Goal: Transaction & Acquisition: Purchase product/service

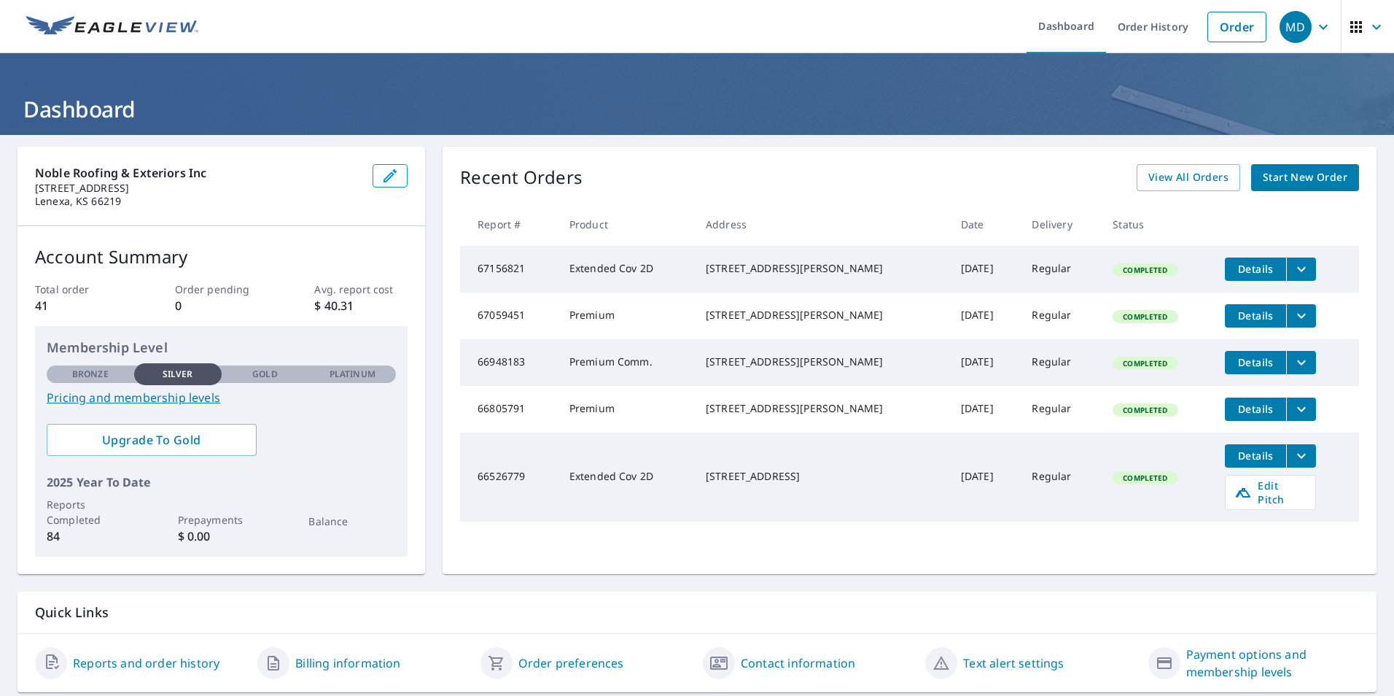
click at [1285, 174] on span "Start New Order" at bounding box center [1305, 177] width 85 height 18
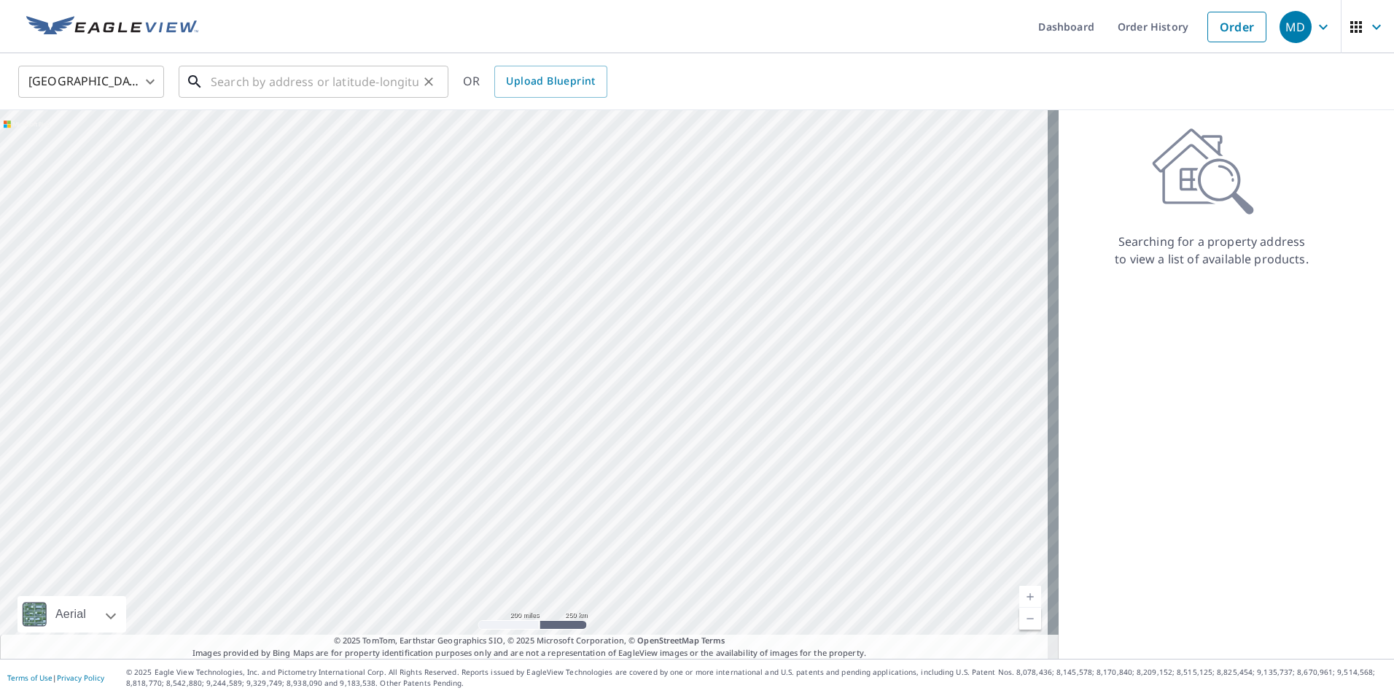
click at [301, 82] on input "text" at bounding box center [315, 81] width 208 height 41
click at [232, 86] on input "text" at bounding box center [315, 81] width 208 height 41
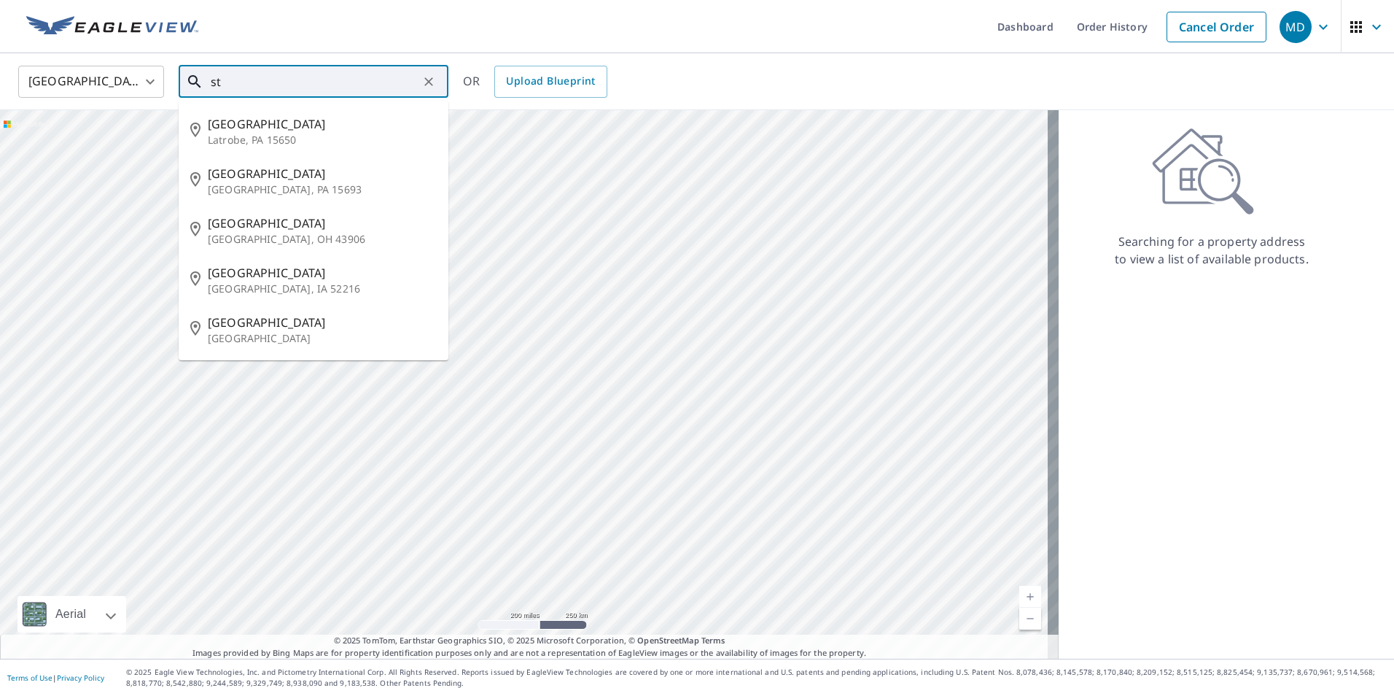
type input "s"
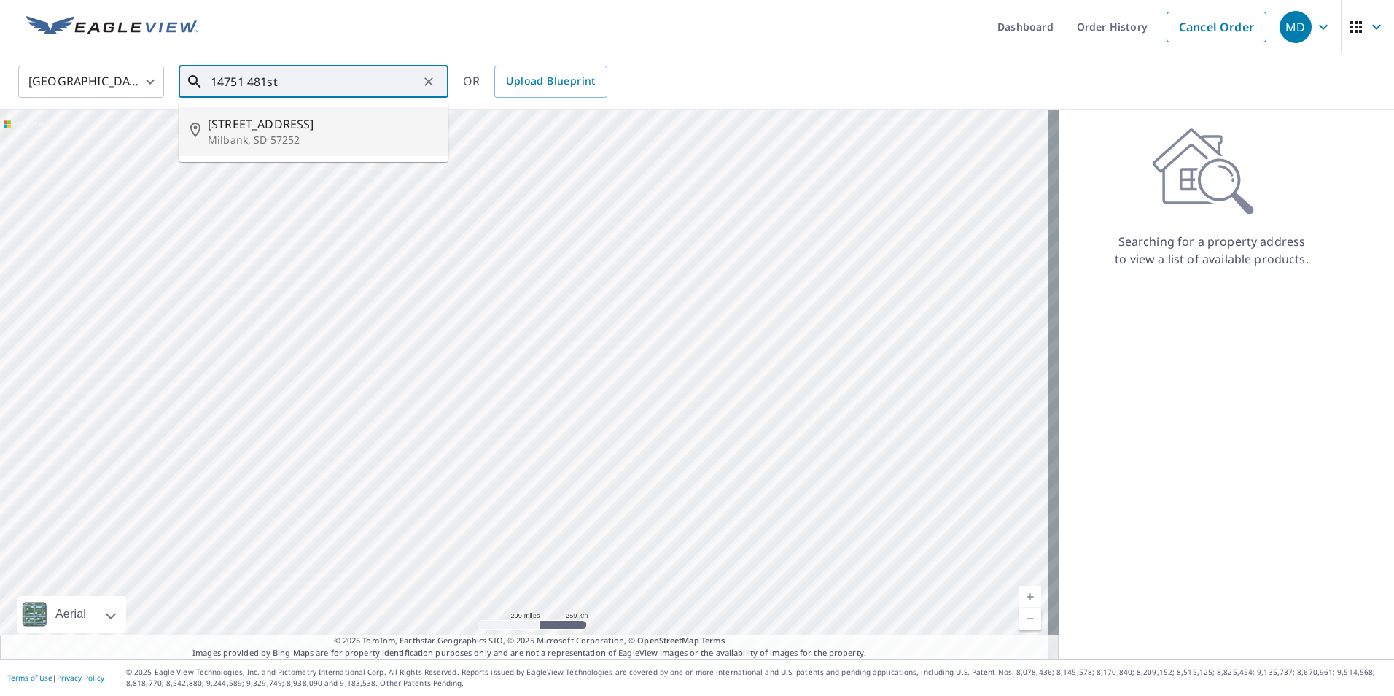
click at [265, 135] on p "Milbank, SD 57252" at bounding box center [322, 140] width 229 height 15
type input "[STREET_ADDRESS]"
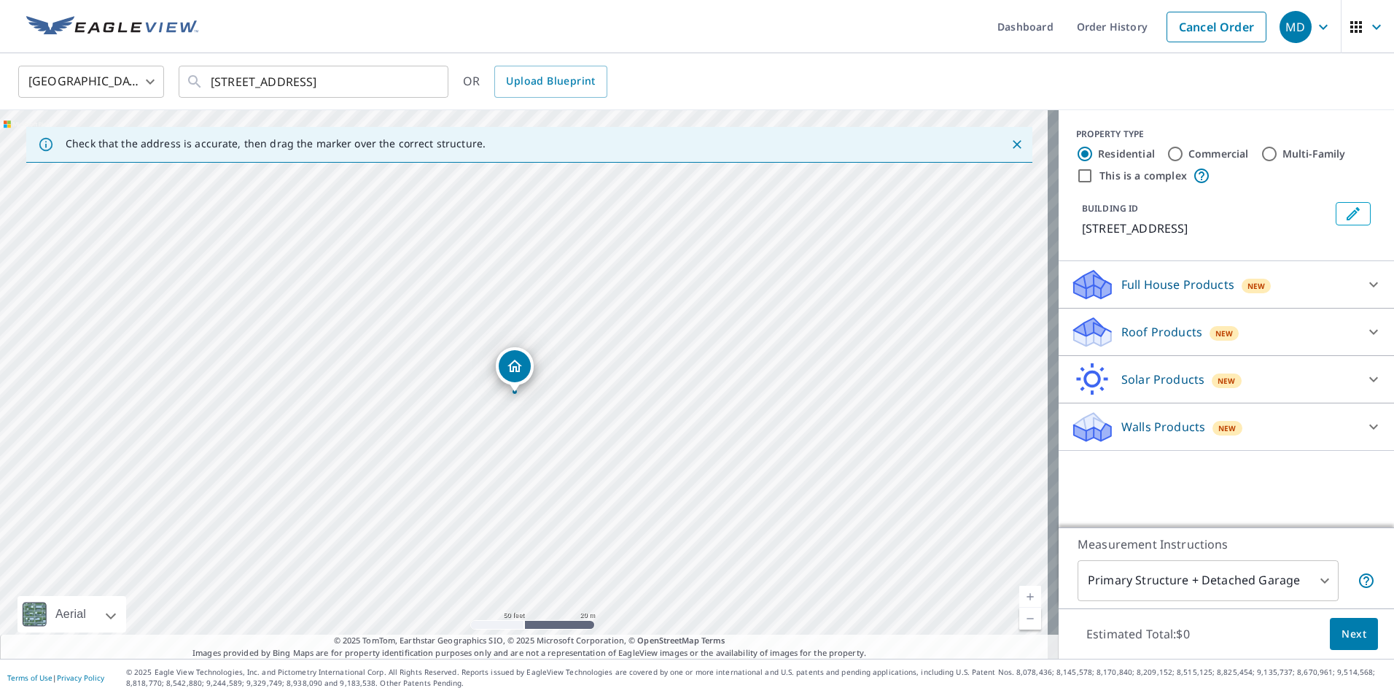
drag, startPoint x: 524, startPoint y: 356, endPoint x: 515, endPoint y: 366, distance: 13.9
click at [1232, 579] on body "MD MD Dashboard Order History Cancel Order MD [GEOGRAPHIC_DATA] [GEOGRAPHIC_DAT…" at bounding box center [697, 348] width 1394 height 696
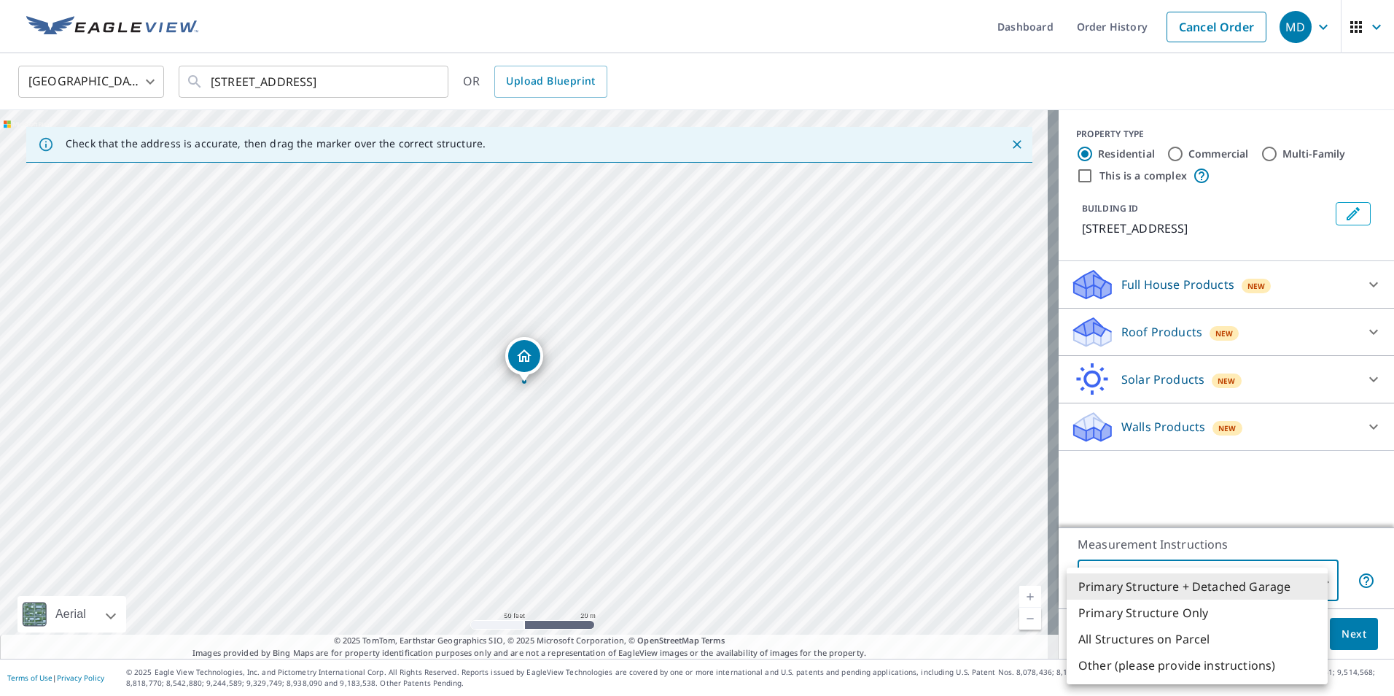
click at [1126, 613] on li "Primary Structure Only" at bounding box center [1197, 612] width 261 height 26
type input "2"
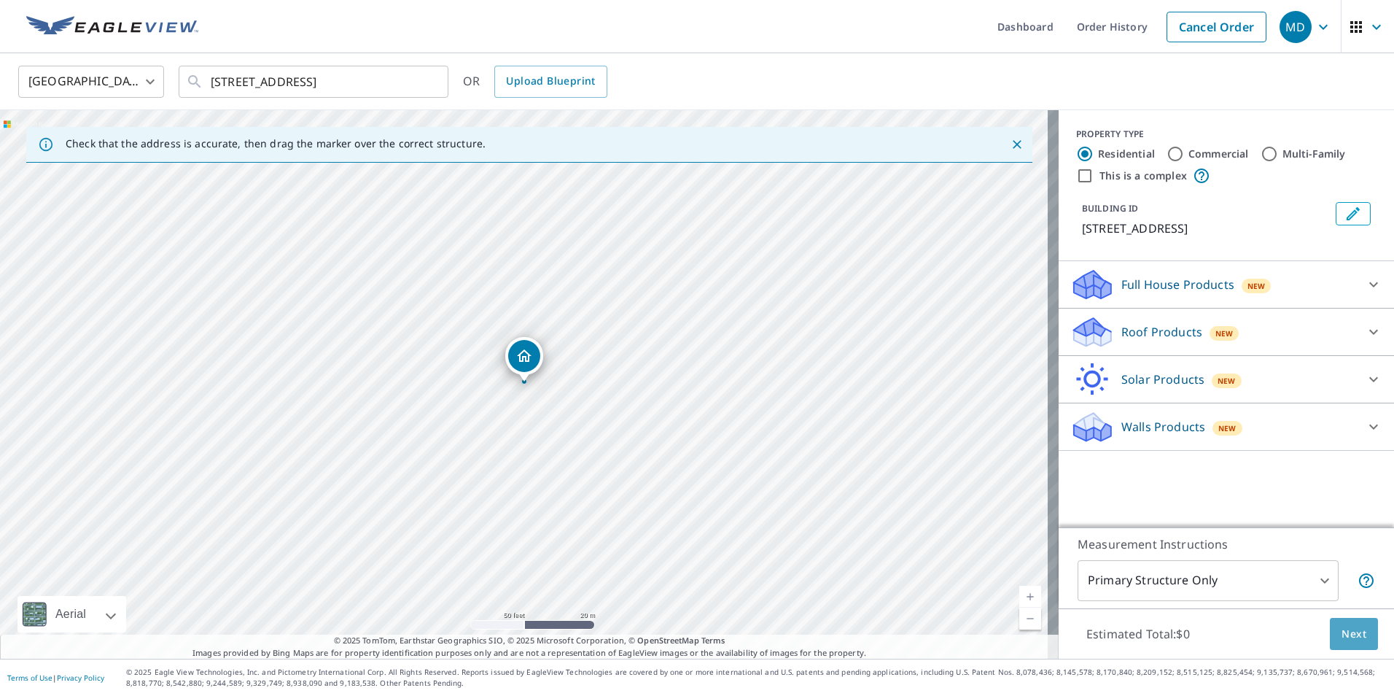
click at [1344, 627] on span "Next" at bounding box center [1354, 634] width 25 height 18
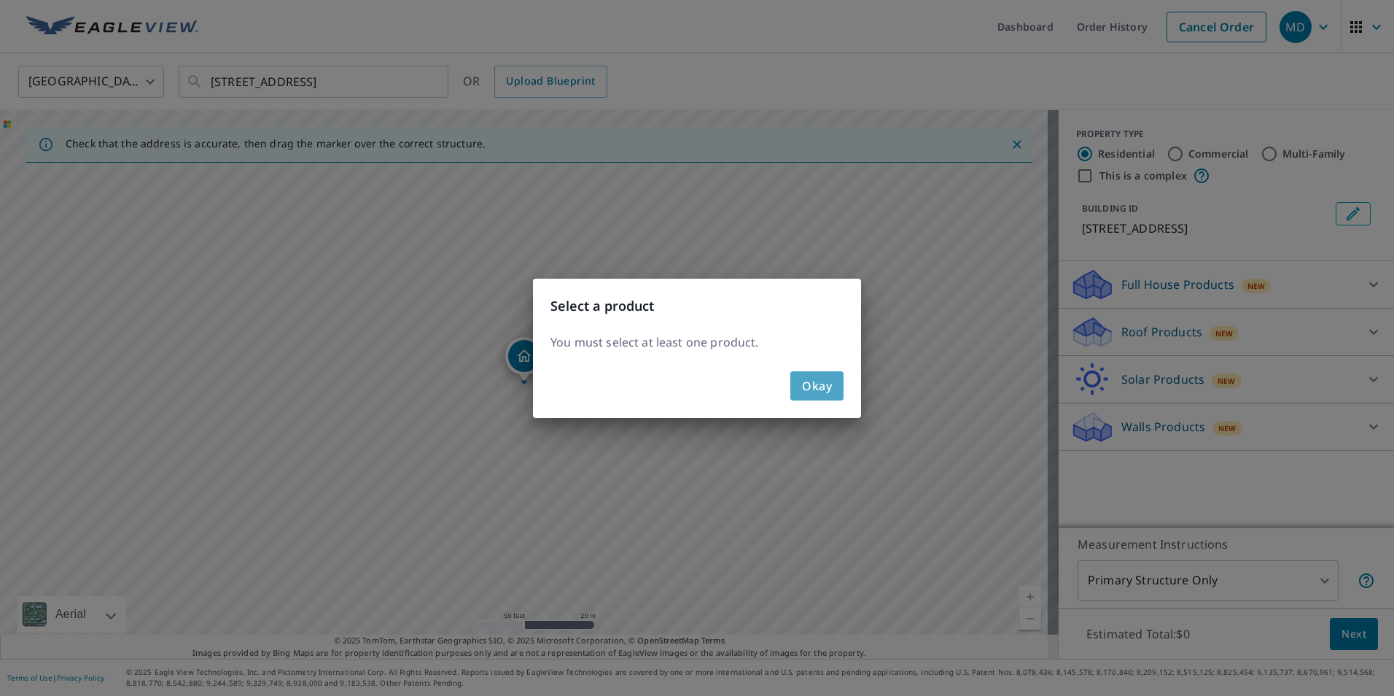
click at [828, 392] on span "Okay" at bounding box center [817, 386] width 30 height 20
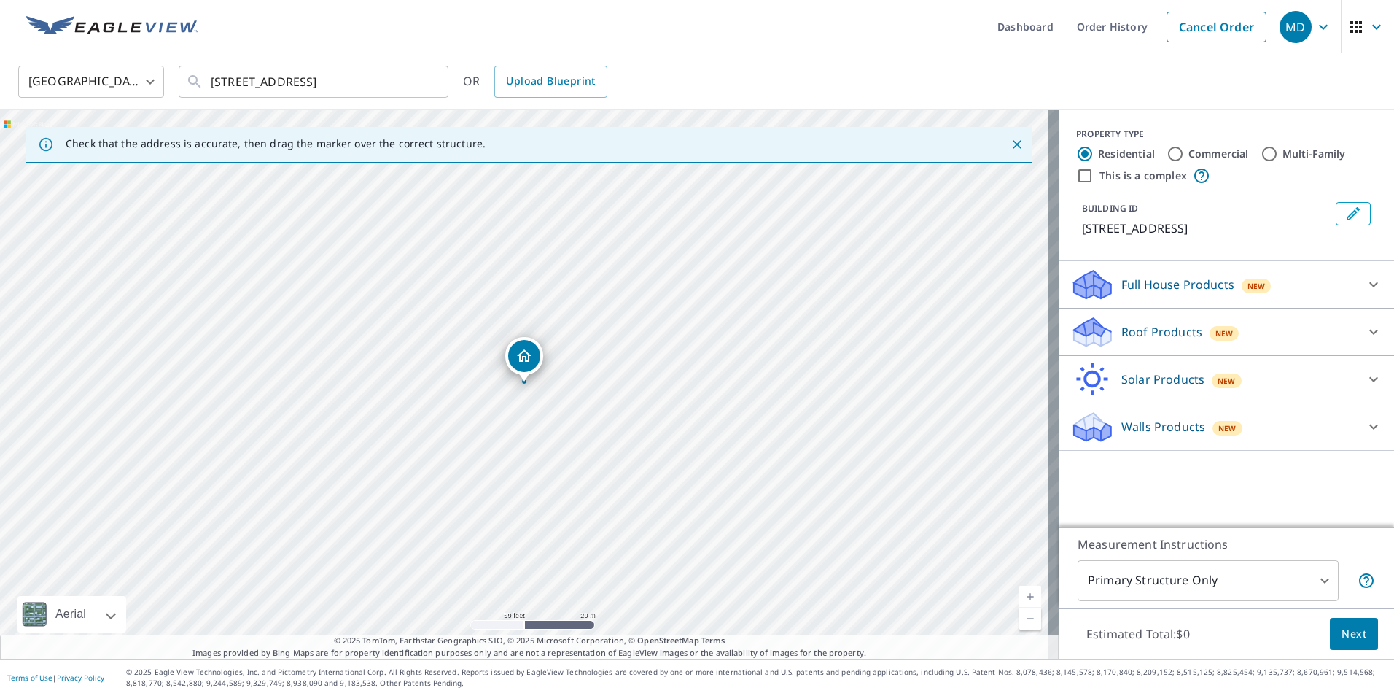
click at [1313, 585] on body "MD MD Dashboard Order History Cancel Order MD [GEOGRAPHIC_DATA] [GEOGRAPHIC_DAT…" at bounding box center [697, 348] width 1394 height 696
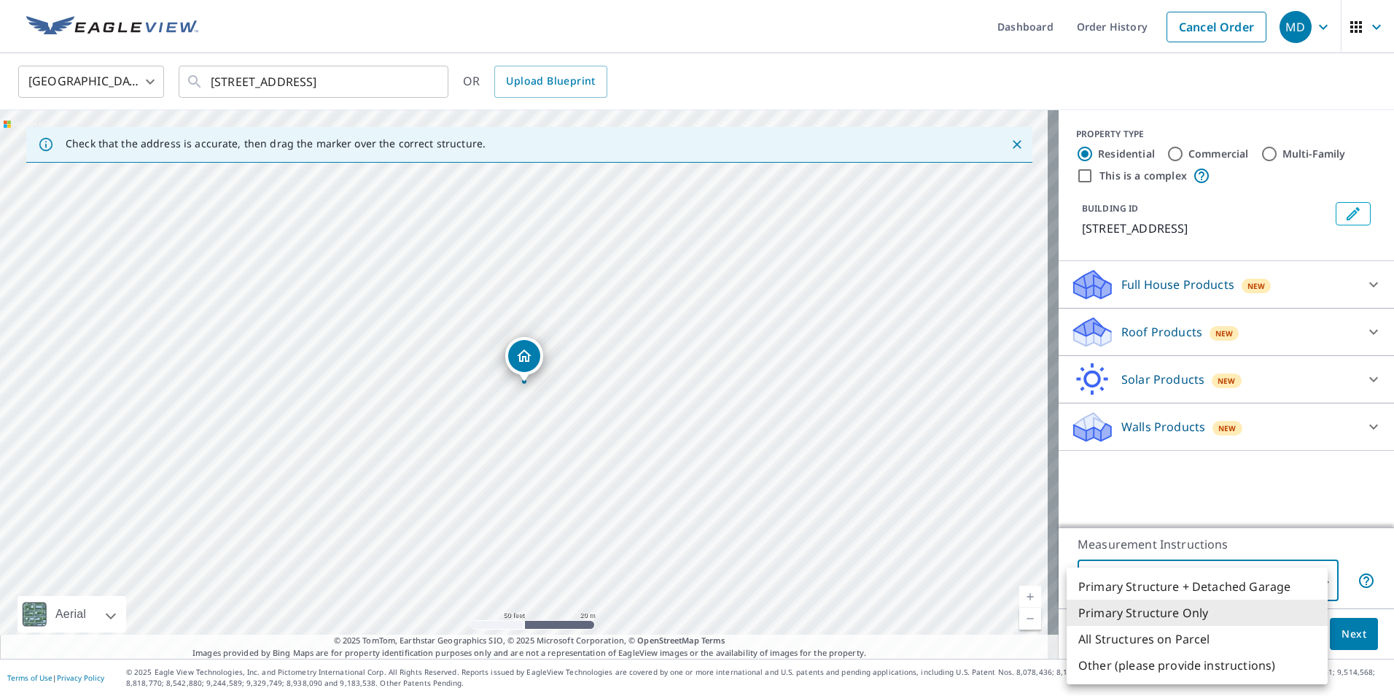
click at [1188, 615] on li "Primary Structure Only" at bounding box center [1197, 612] width 261 height 26
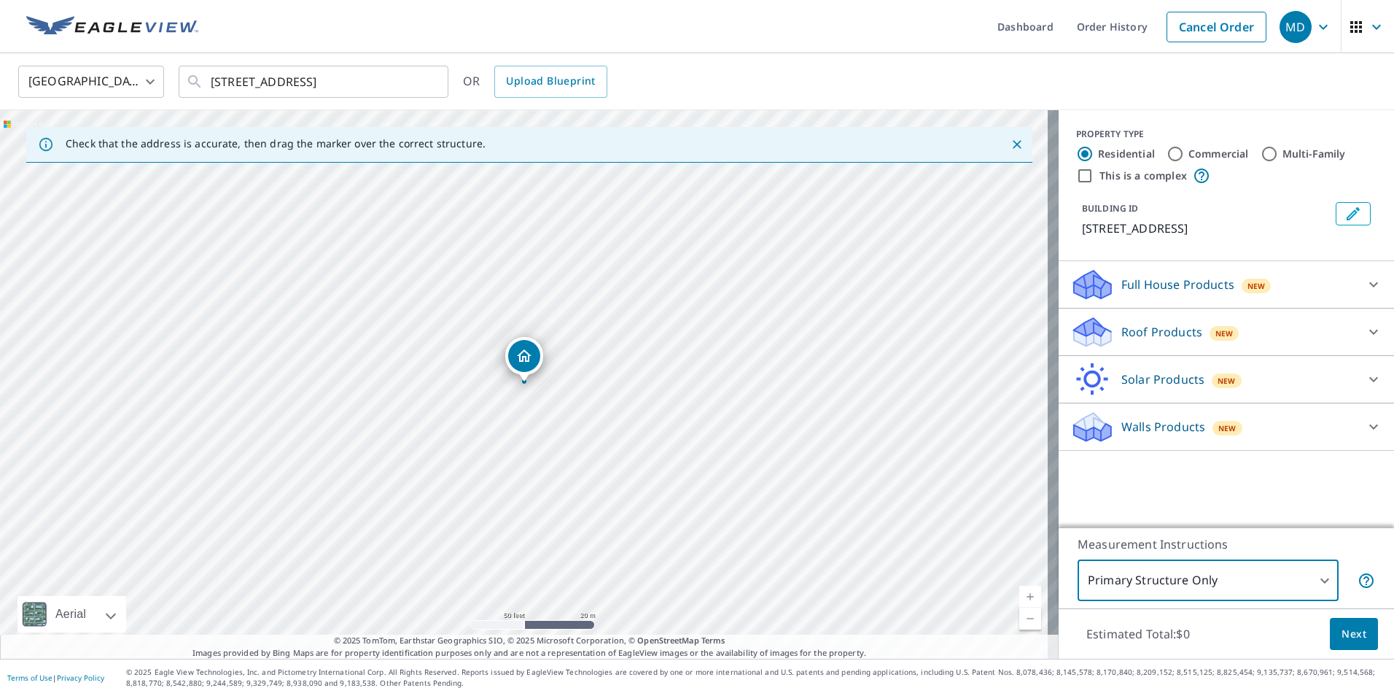
click at [1348, 637] on span "Next" at bounding box center [1354, 634] width 25 height 18
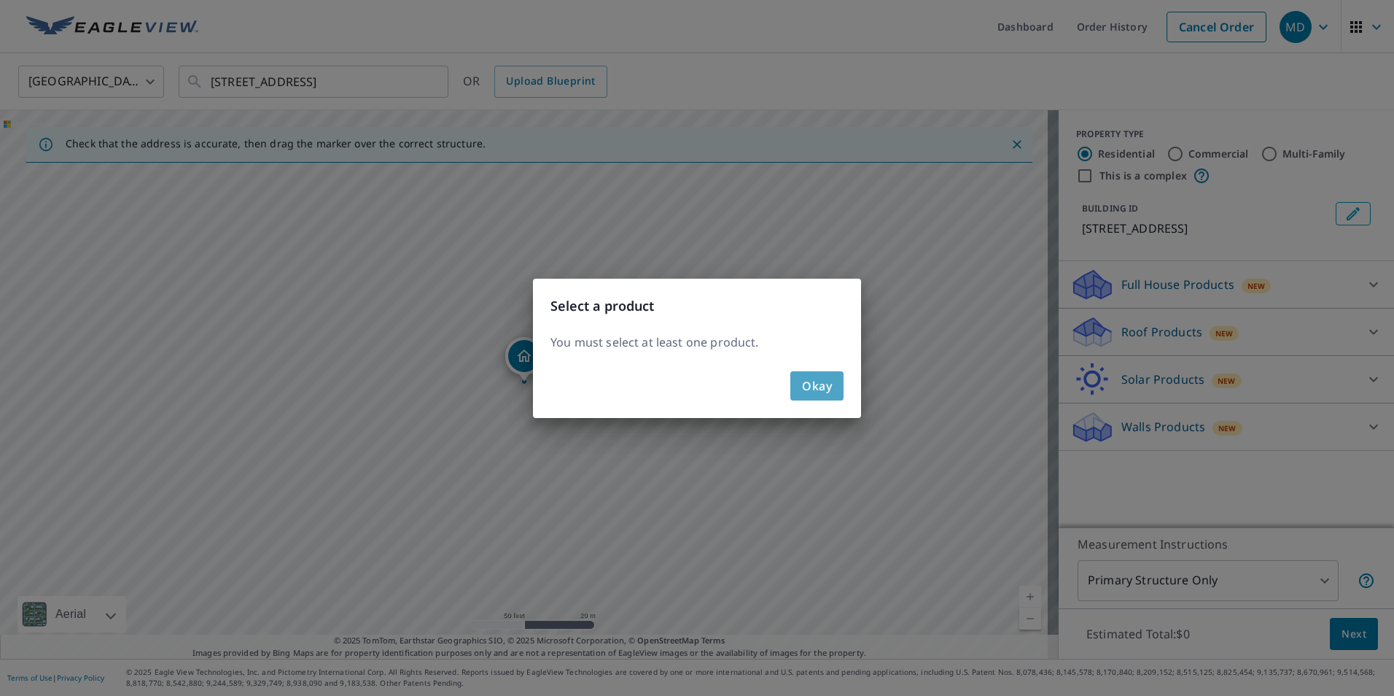
click at [814, 391] on span "Okay" at bounding box center [817, 386] width 30 height 20
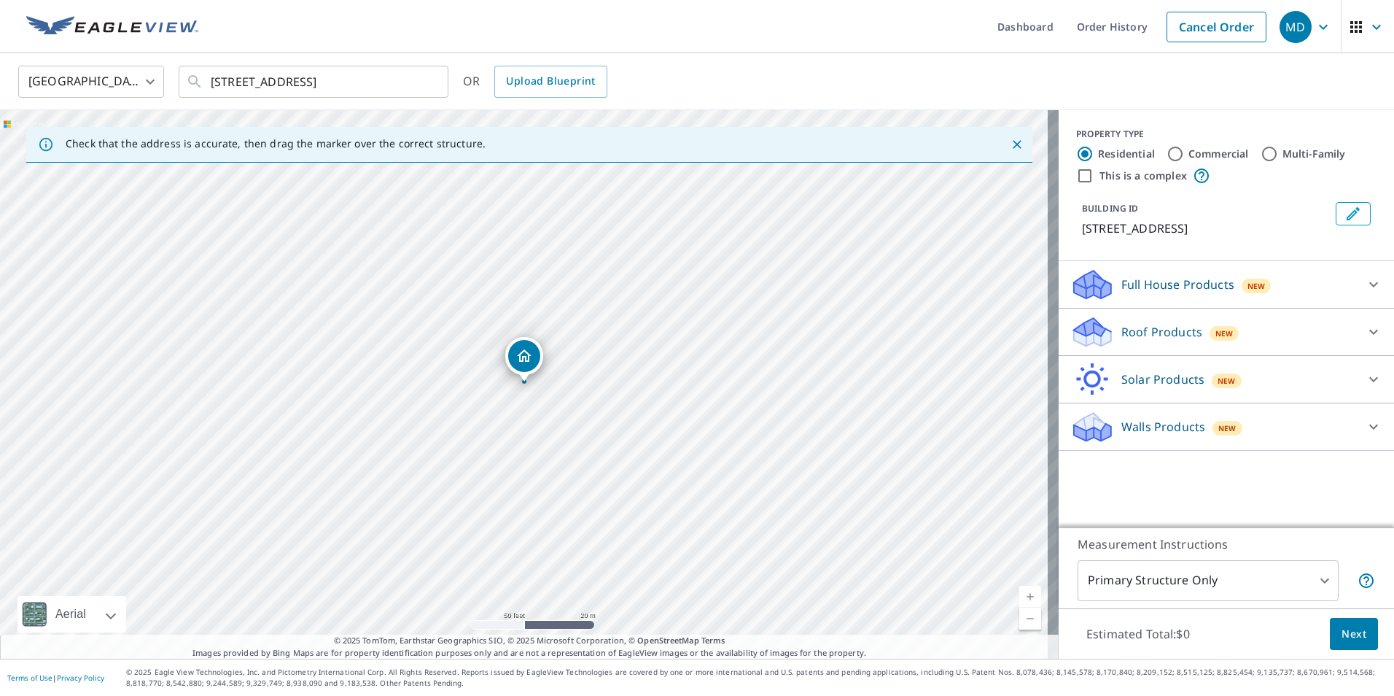
click at [1143, 338] on p "Roof Products" at bounding box center [1162, 332] width 81 height 18
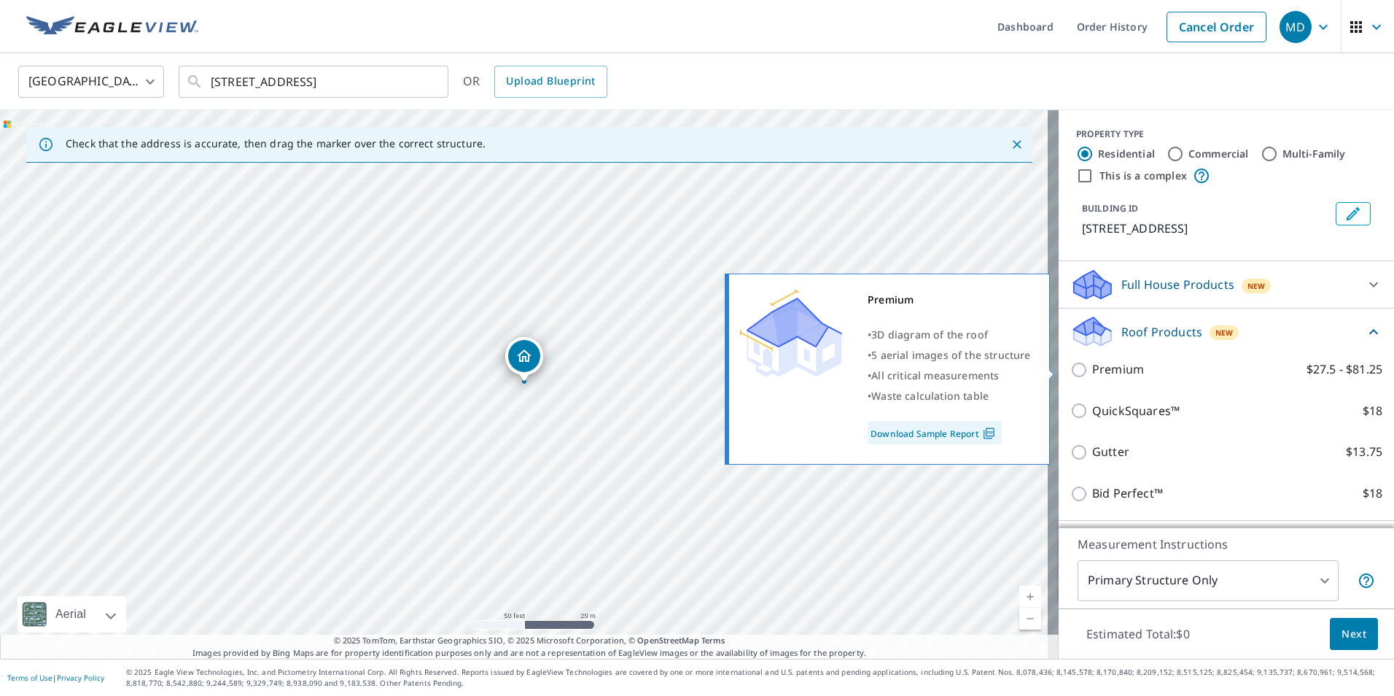
click at [1070, 365] on input "Premium $27.5 - $81.25" at bounding box center [1081, 370] width 22 height 18
checkbox input "true"
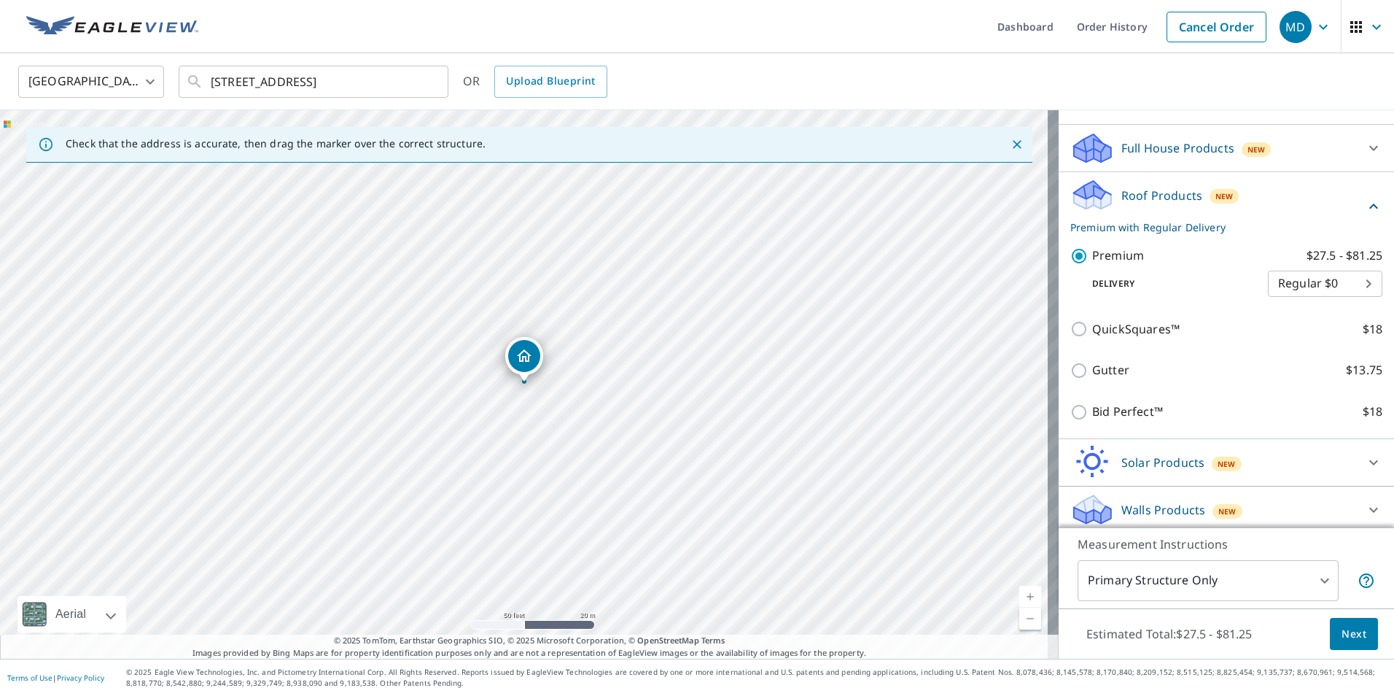
scroll to position [143, 0]
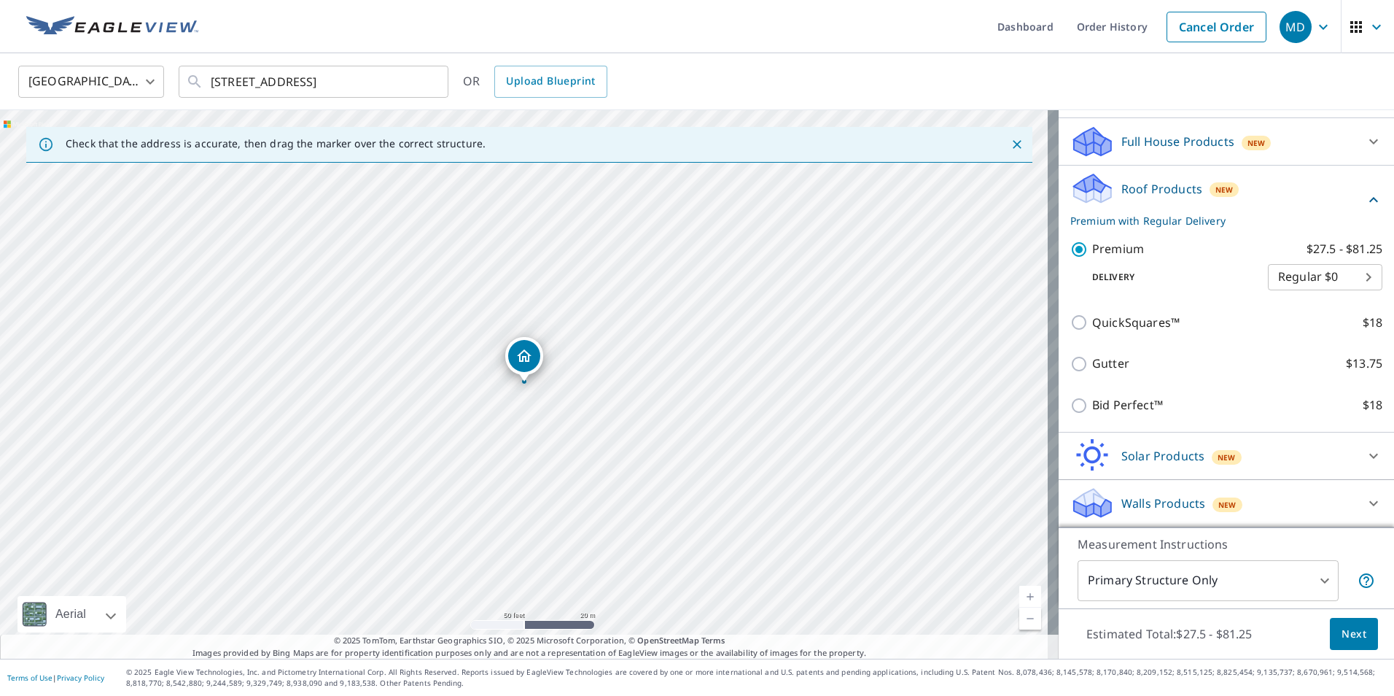
click at [1356, 641] on button "Next" at bounding box center [1354, 634] width 48 height 33
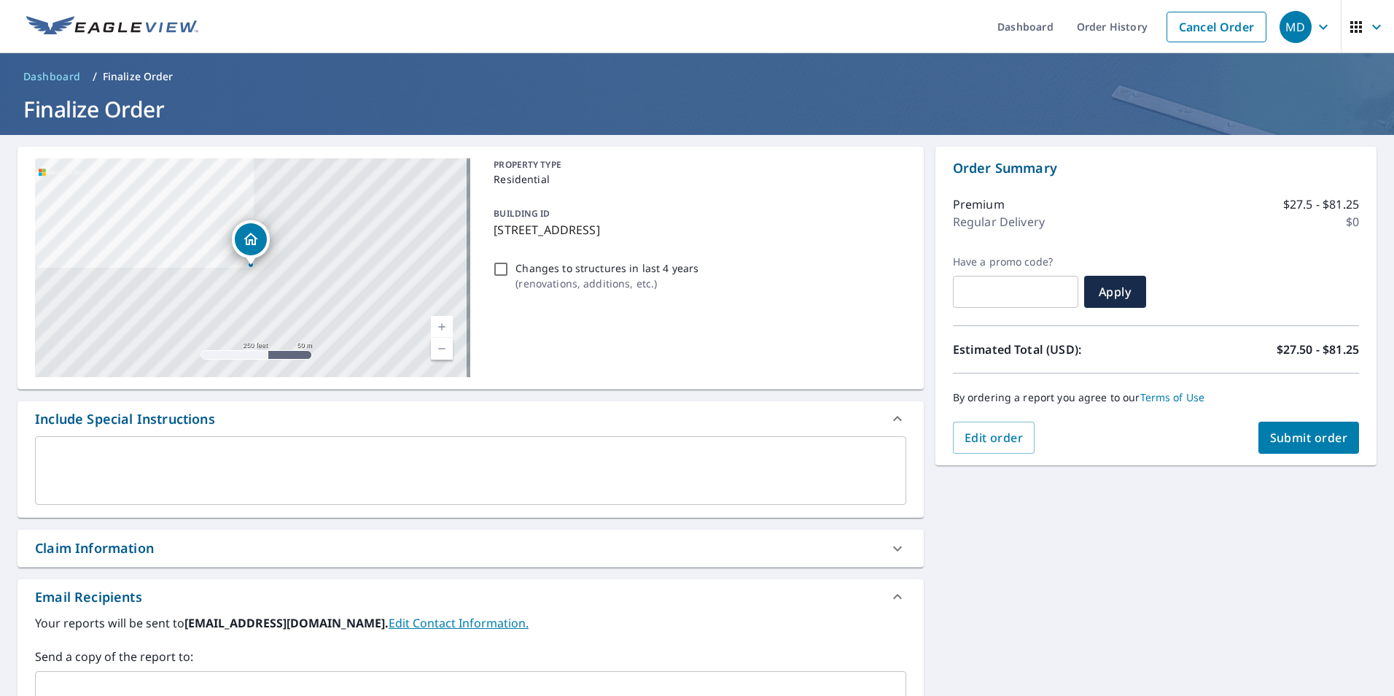
click at [1312, 433] on span "Submit order" at bounding box center [1309, 438] width 78 height 16
checkbox input "true"
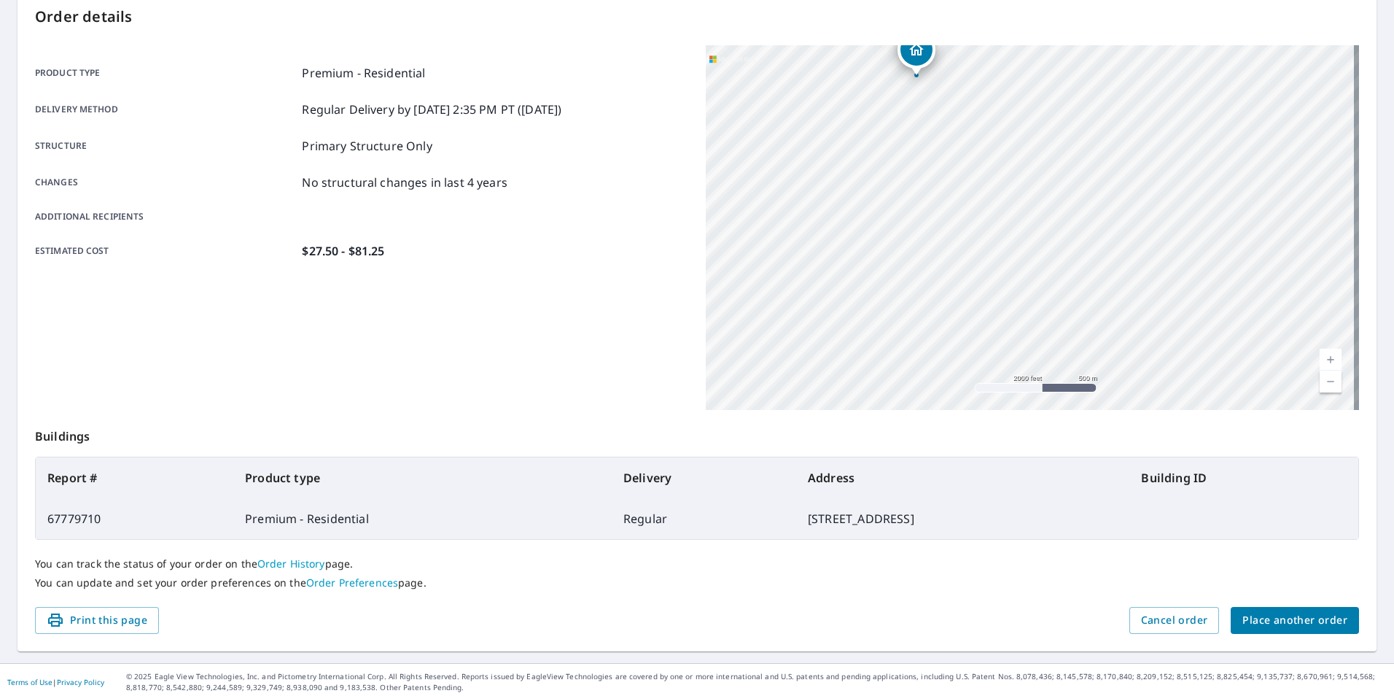
scroll to position [163, 0]
